Goal: Task Accomplishment & Management: Manage account settings

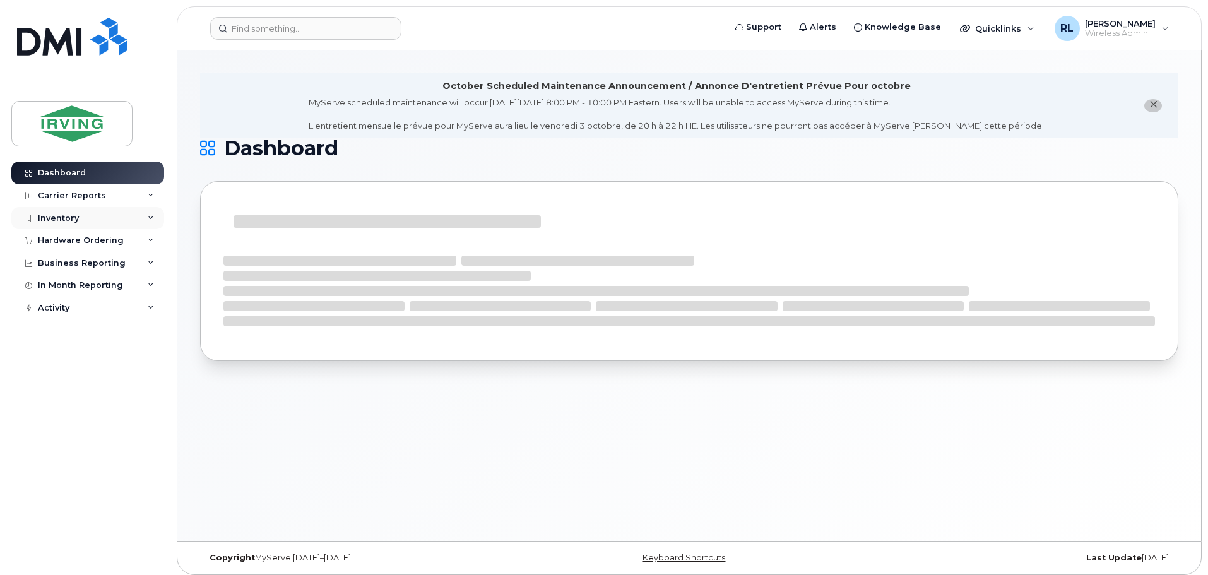
click at [74, 217] on div "Inventory" at bounding box center [58, 218] width 41 height 10
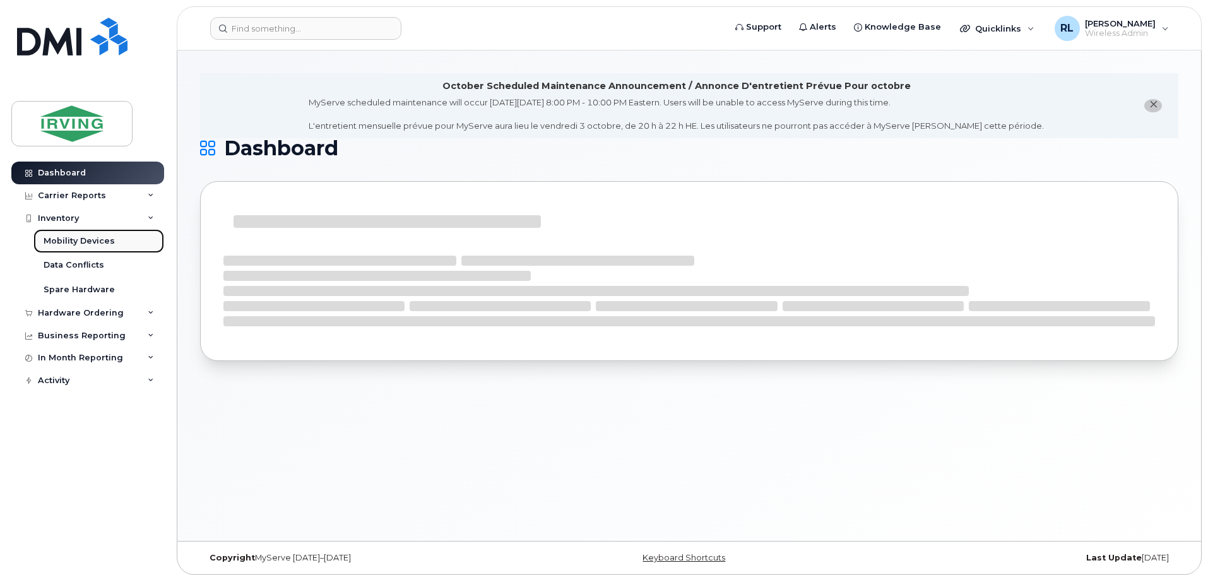
click at [83, 239] on div "Mobility Devices" at bounding box center [79, 240] width 71 height 11
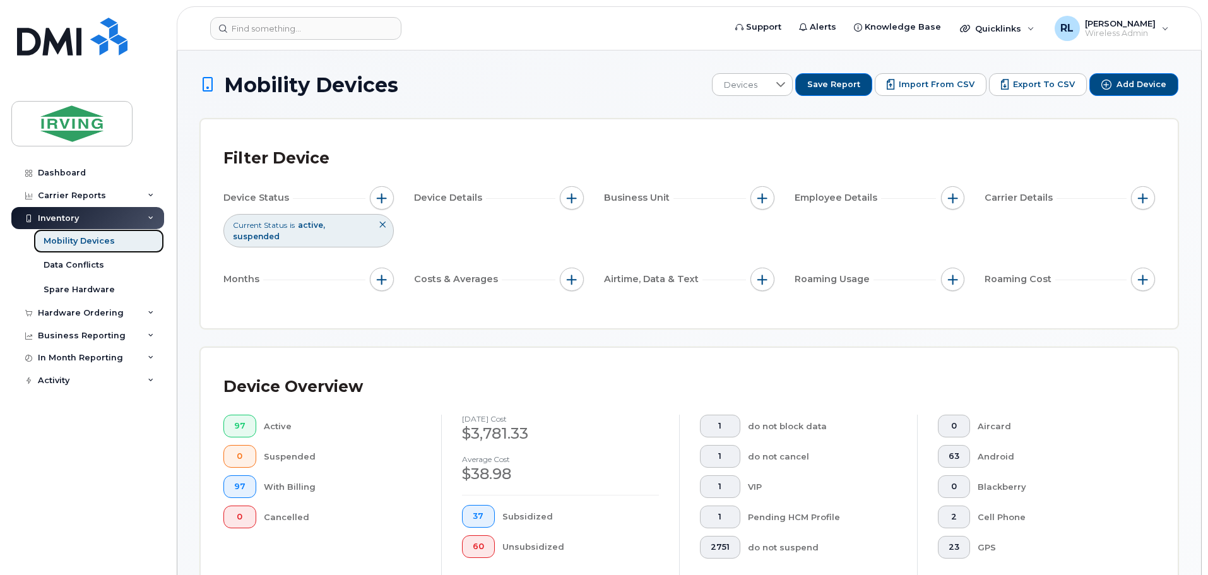
click at [83, 239] on div "Mobility Devices" at bounding box center [79, 240] width 71 height 11
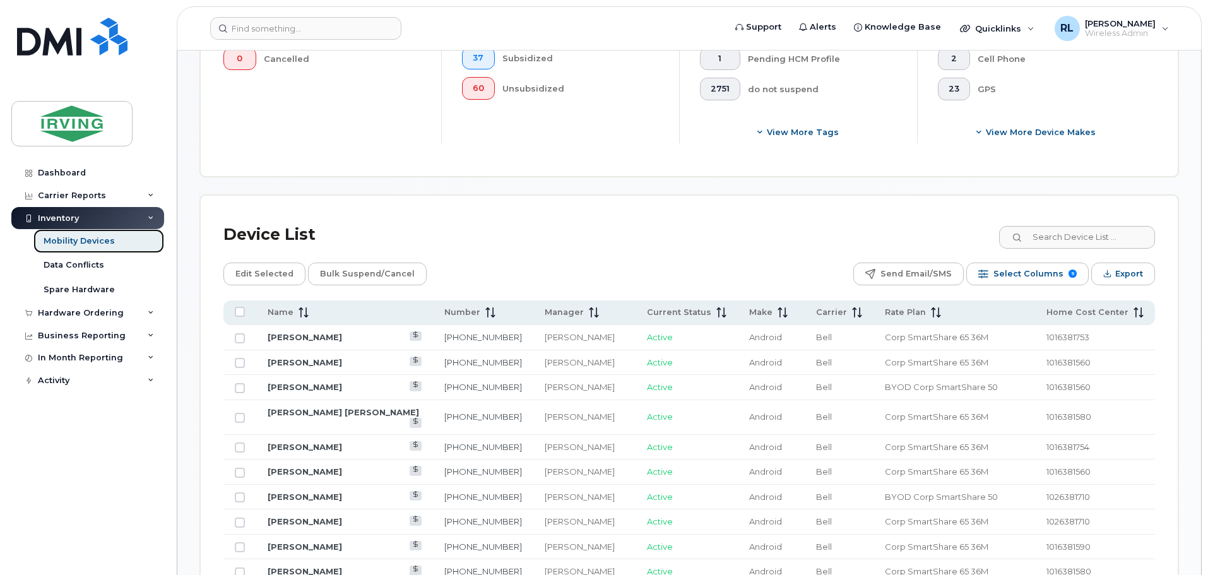
scroll to position [507, 0]
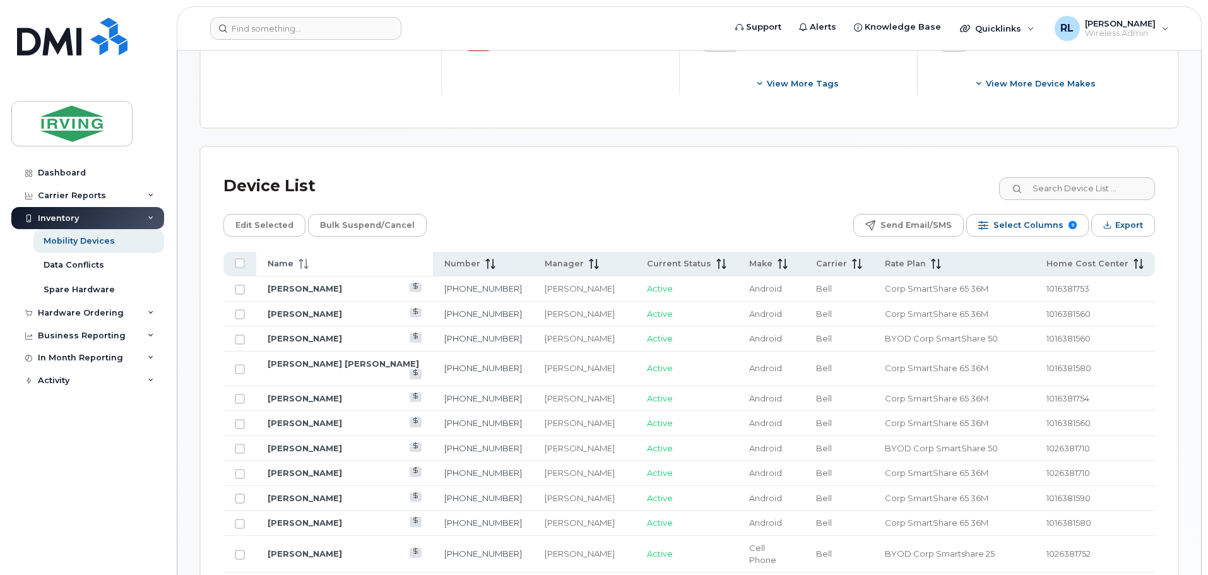
click at [301, 258] on span at bounding box center [301, 263] width 15 height 11
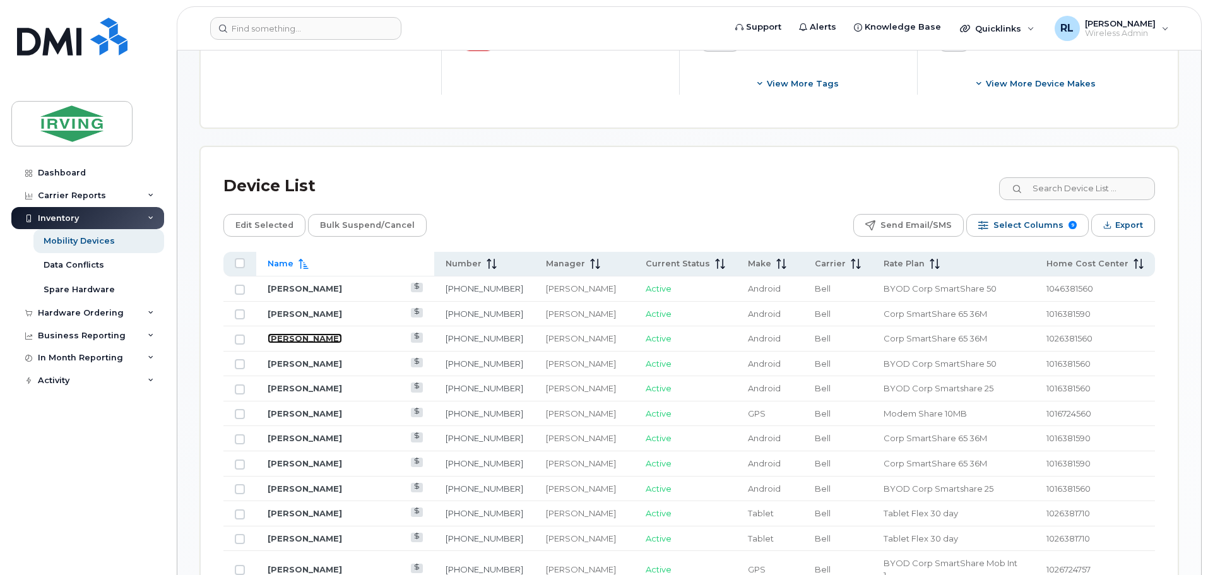
click at [325, 333] on link "[PERSON_NAME]" at bounding box center [305, 338] width 74 height 10
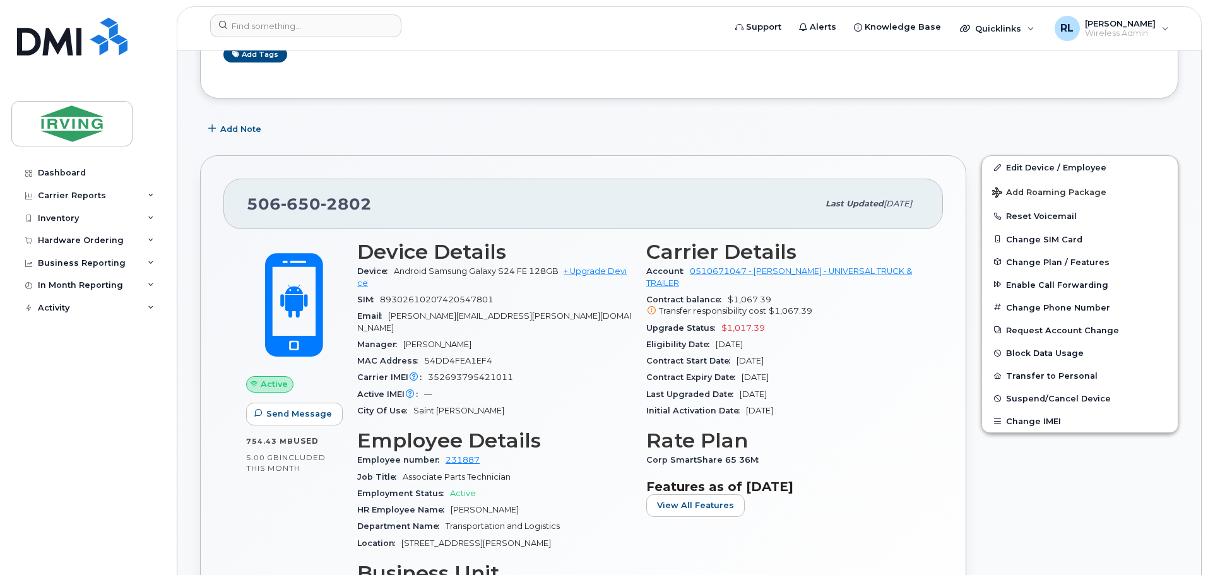
scroll to position [274, 0]
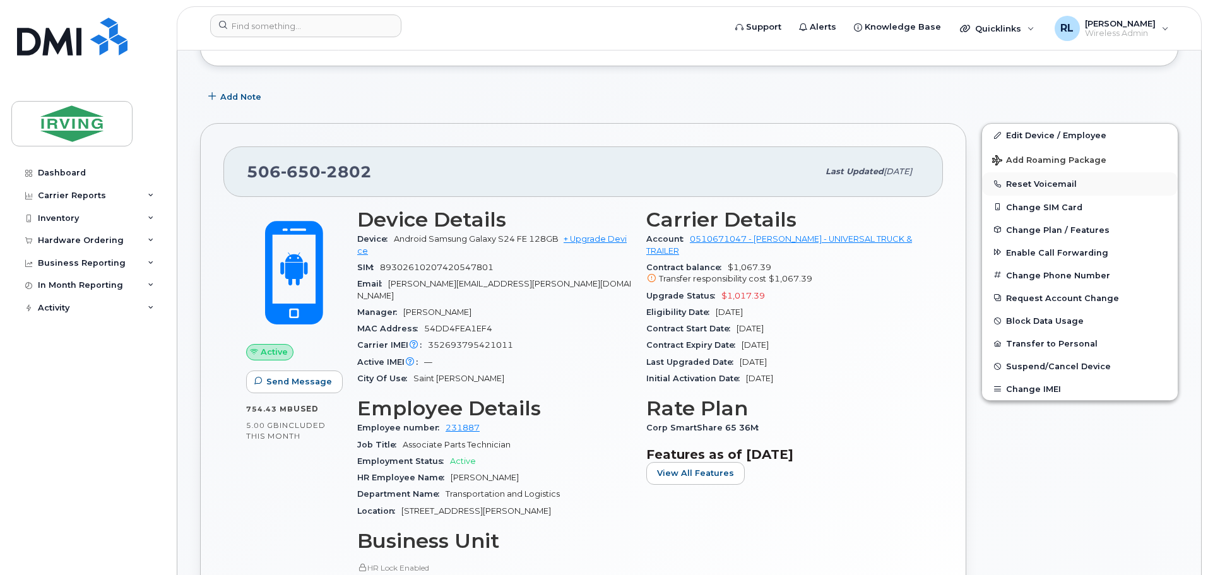
click at [1039, 179] on button "Reset Voicemail" at bounding box center [1080, 183] width 196 height 23
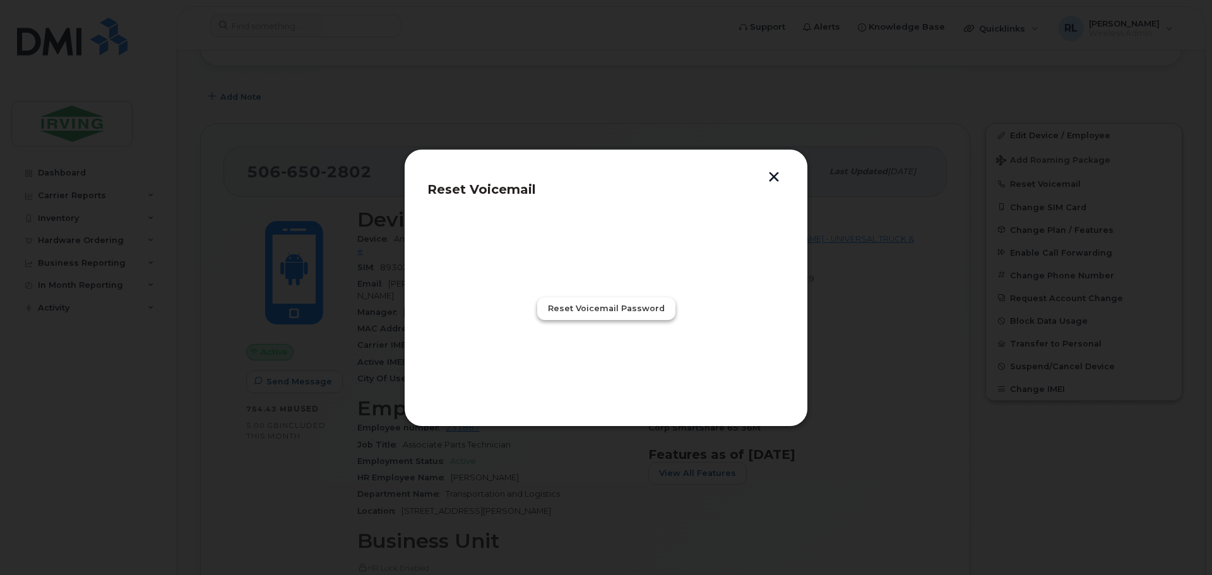
click at [612, 309] on span "Reset Voicemail Password" at bounding box center [606, 308] width 117 height 12
click at [602, 367] on span "Close" at bounding box center [605, 364] width 25 height 12
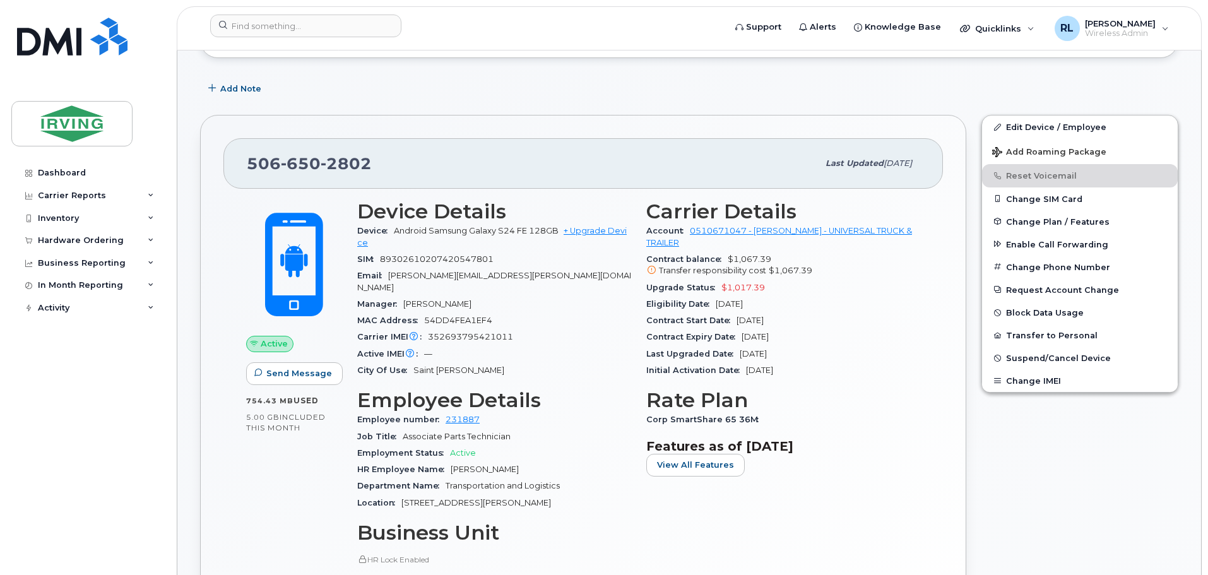
scroll to position [276, 0]
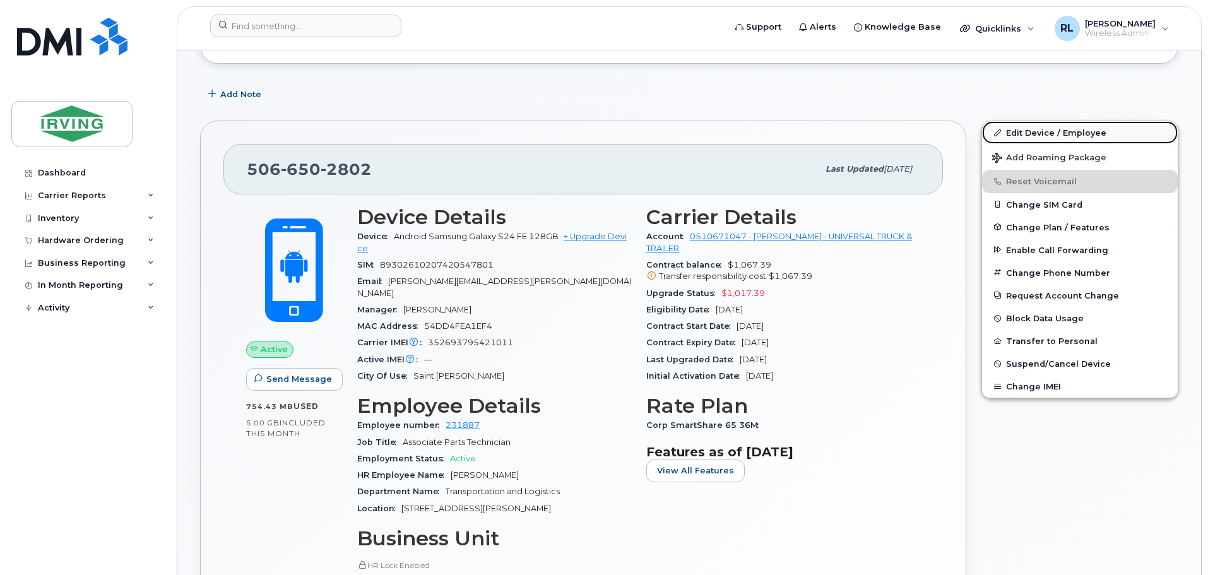
click at [1057, 128] on link "Edit Device / Employee" at bounding box center [1080, 132] width 196 height 23
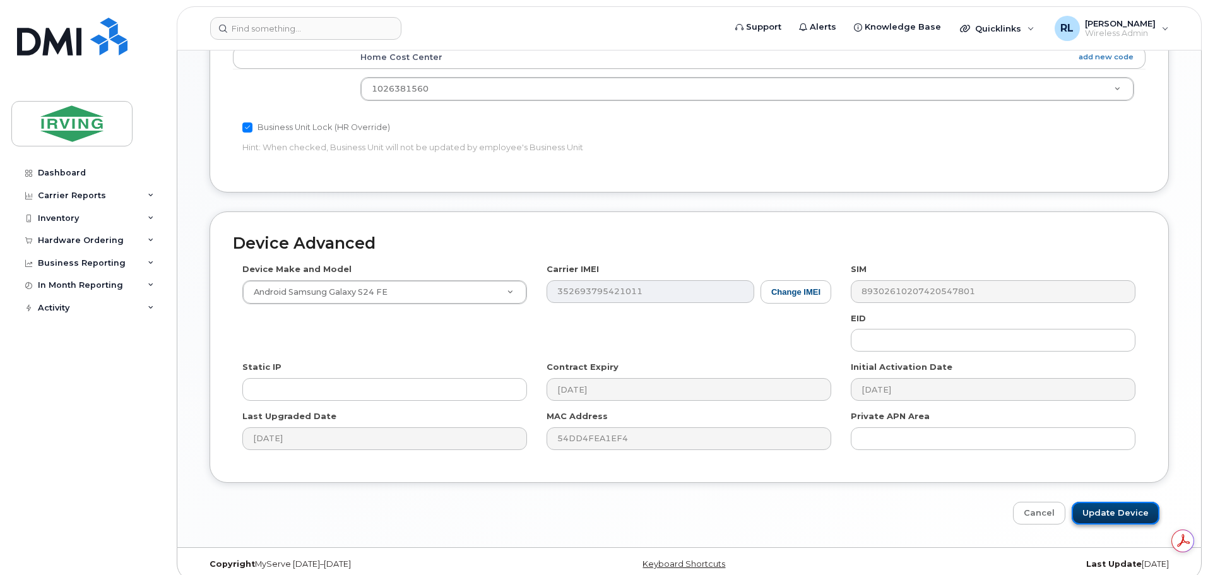
click at [1128, 502] on input "Update Device" at bounding box center [1116, 513] width 88 height 23
type input "Saving..."
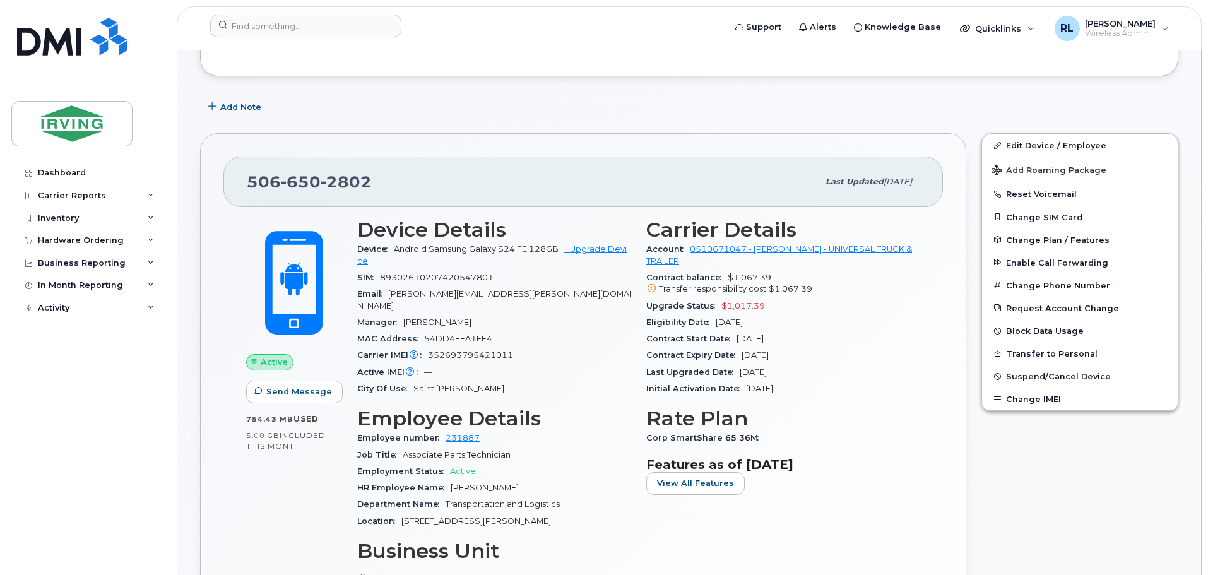
scroll to position [246, 0]
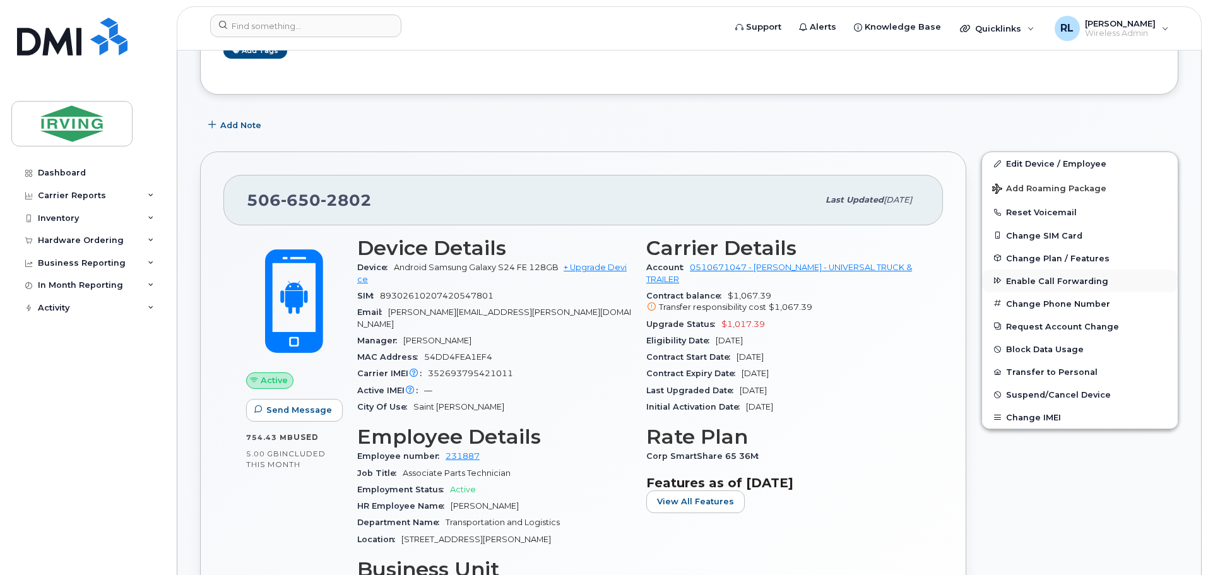
click at [1045, 279] on span "Enable Call Forwarding" at bounding box center [1057, 280] width 102 height 9
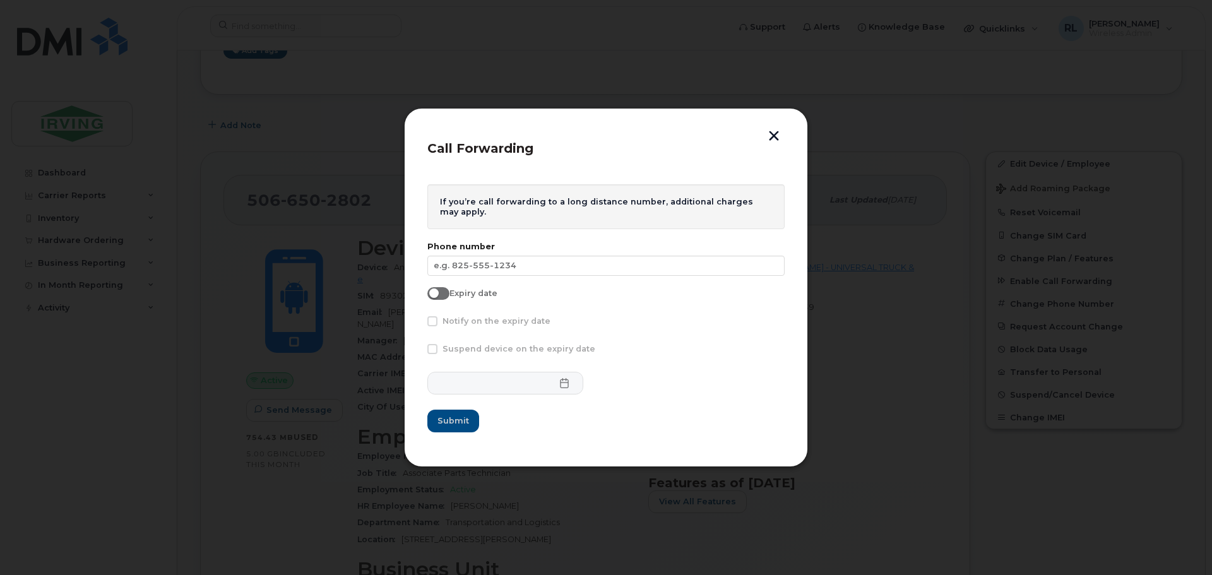
click at [772, 131] on button "button" at bounding box center [773, 137] width 19 height 13
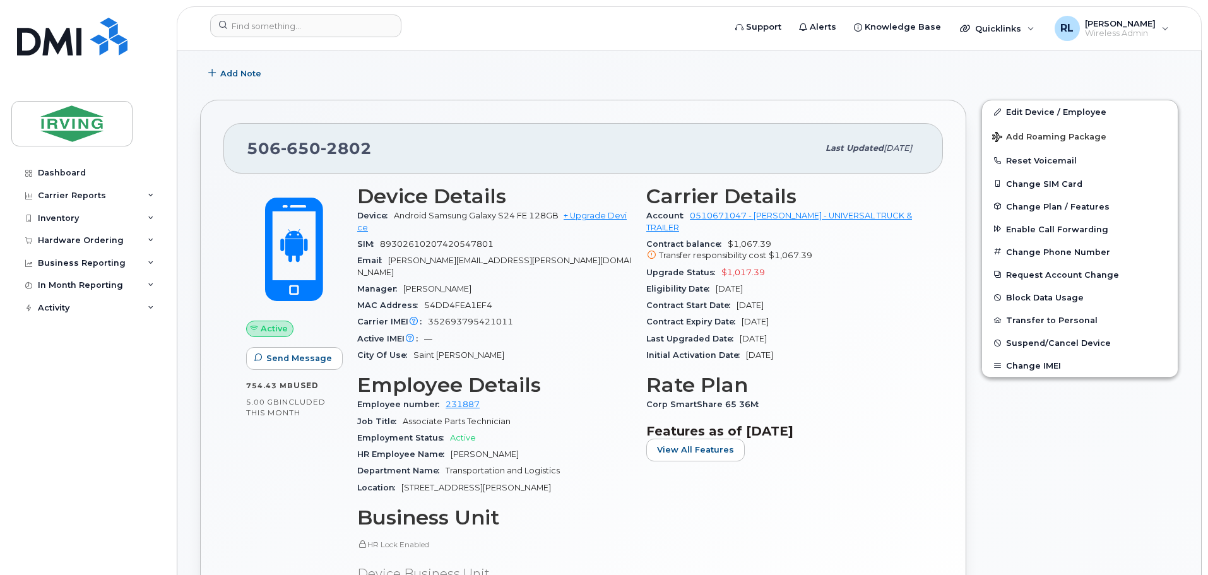
scroll to position [0, 0]
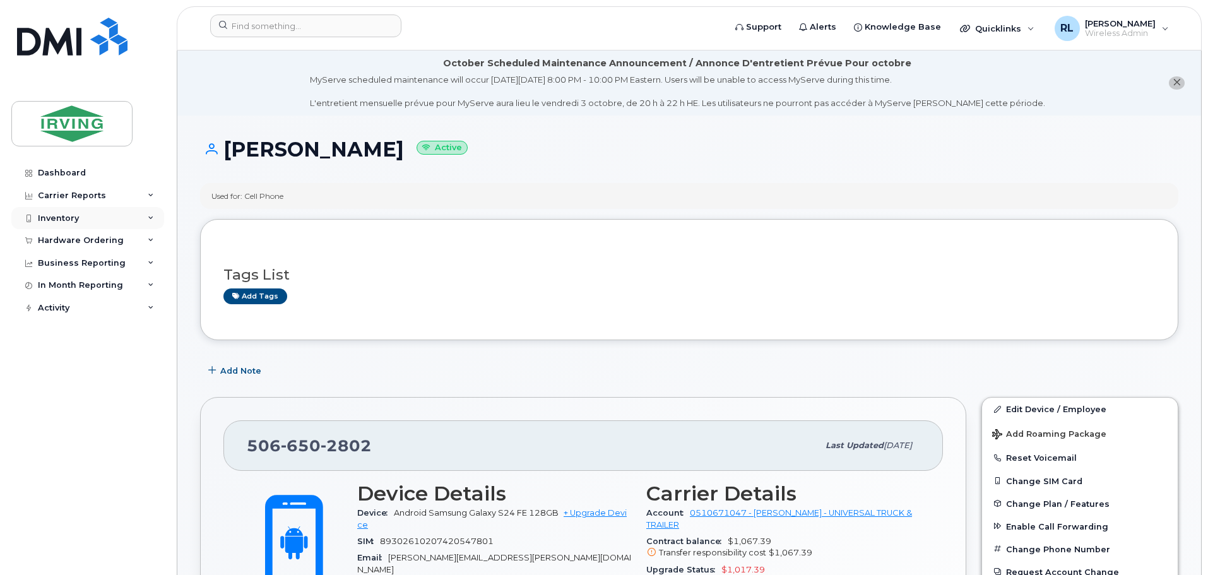
click at [64, 217] on div "Inventory" at bounding box center [58, 218] width 41 height 10
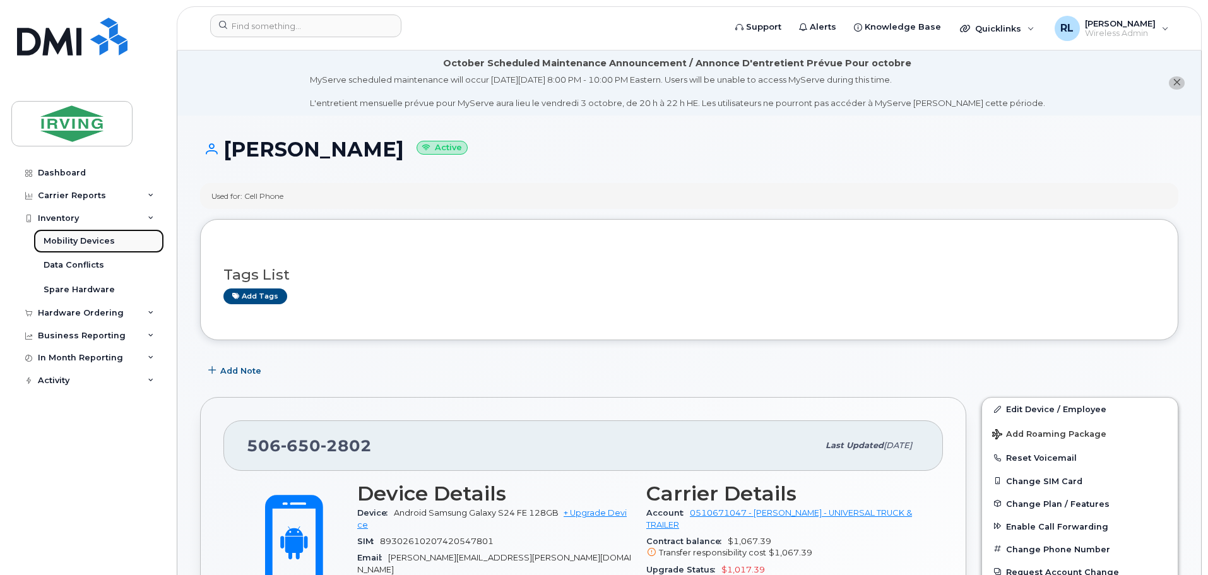
click at [72, 236] on div "Mobility Devices" at bounding box center [79, 240] width 71 height 11
